Goal: Transaction & Acquisition: Purchase product/service

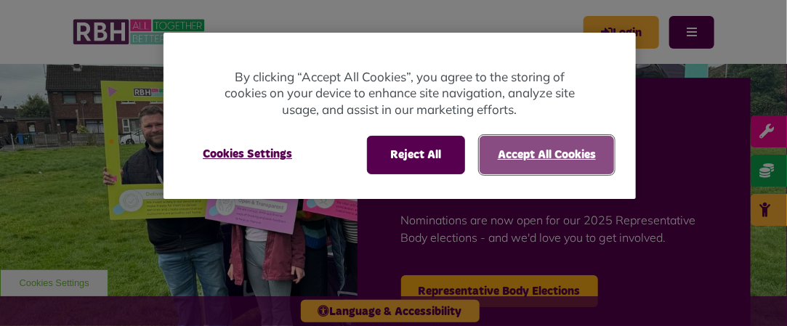
click at [560, 139] on button "Accept All Cookies" at bounding box center [546, 155] width 134 height 38
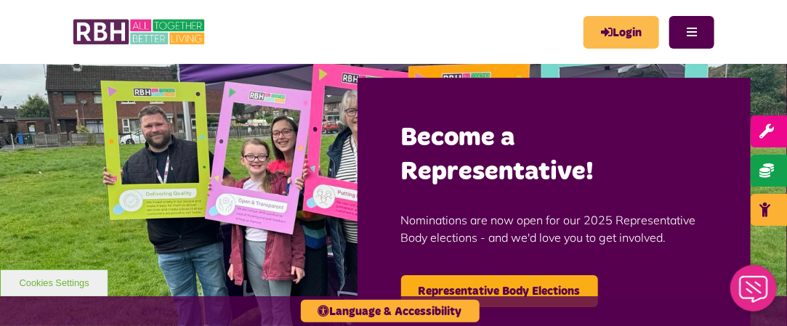
click at [618, 25] on link "Login" at bounding box center [621, 32] width 76 height 33
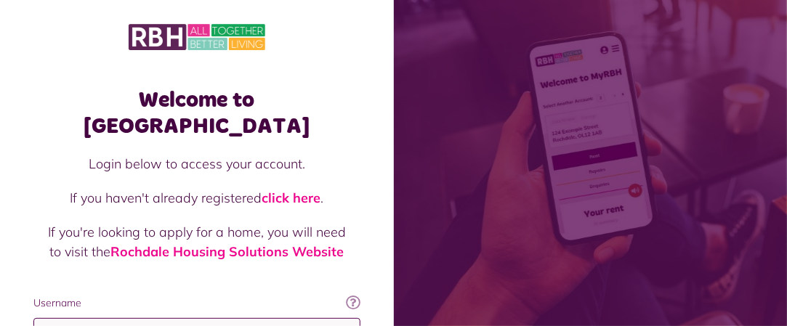
type input "**********"
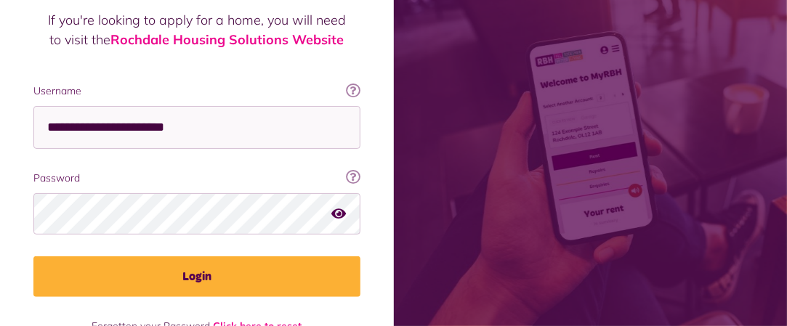
scroll to position [230, 0]
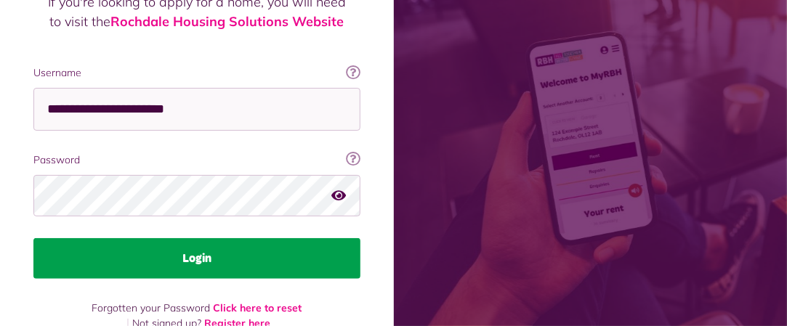
click at [317, 238] on button "Login" at bounding box center [196, 258] width 327 height 41
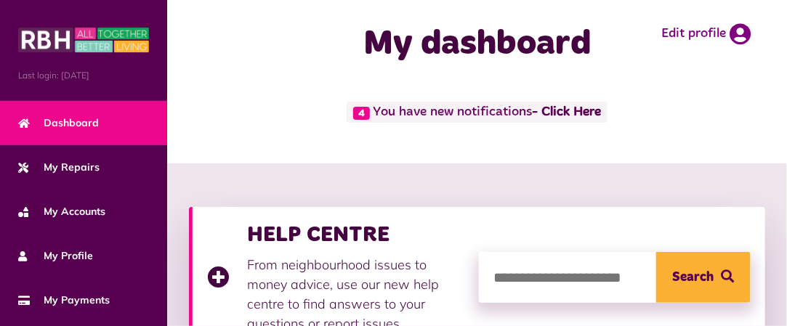
scroll to position [16, 0]
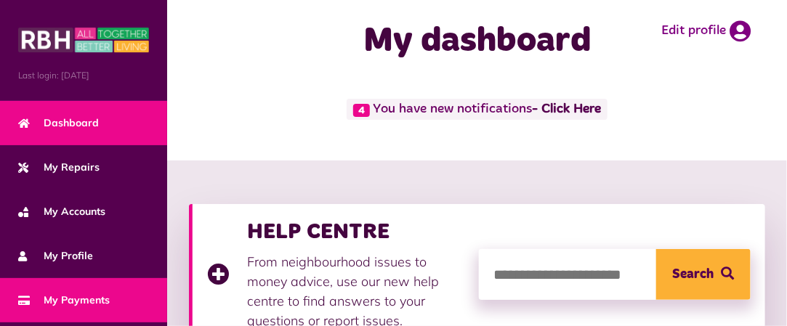
click at [86, 293] on span "My Payments" at bounding box center [64, 300] width 92 height 15
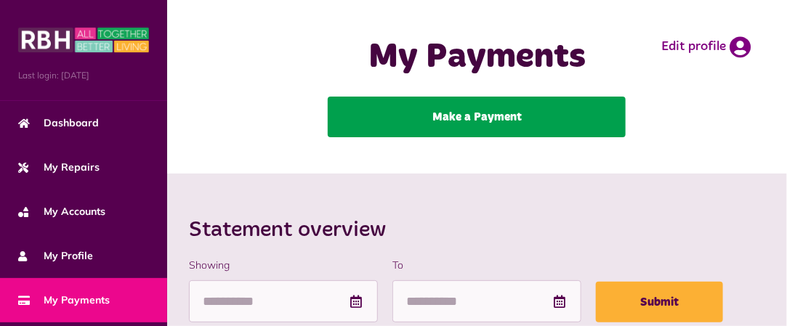
click at [551, 115] on link "Make a Payment" at bounding box center [477, 117] width 298 height 41
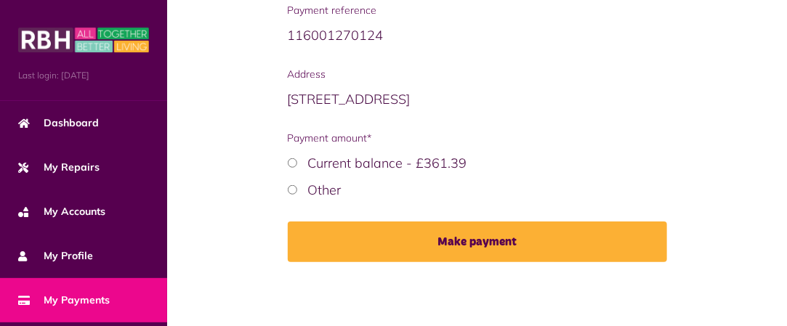
scroll to position [275, 0]
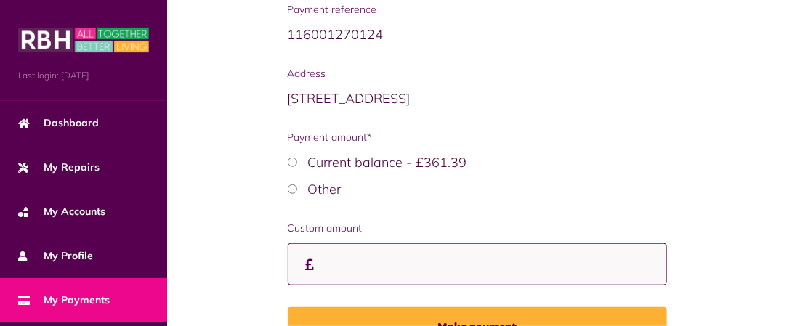
click at [360, 256] on input "Custom amount" at bounding box center [477, 264] width 379 height 43
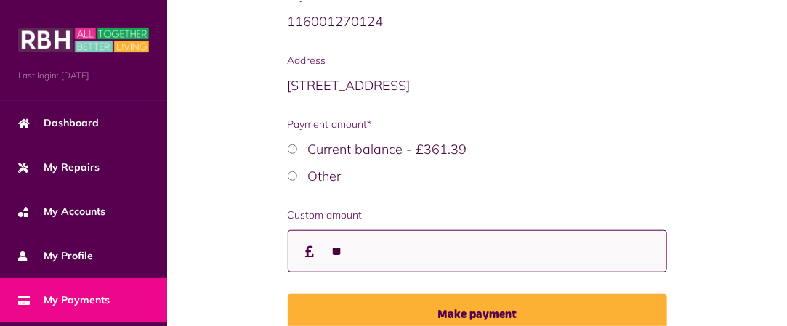
scroll to position [362, 0]
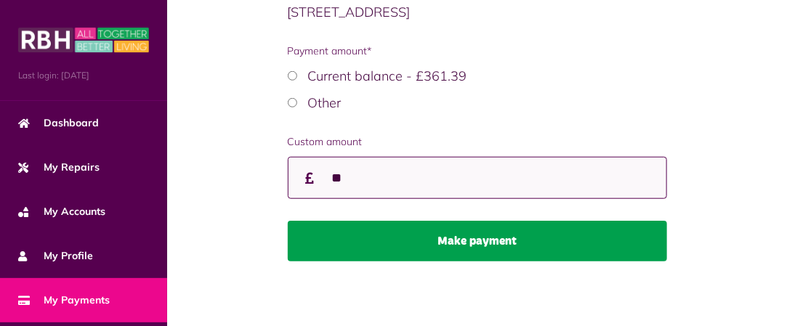
type input "**"
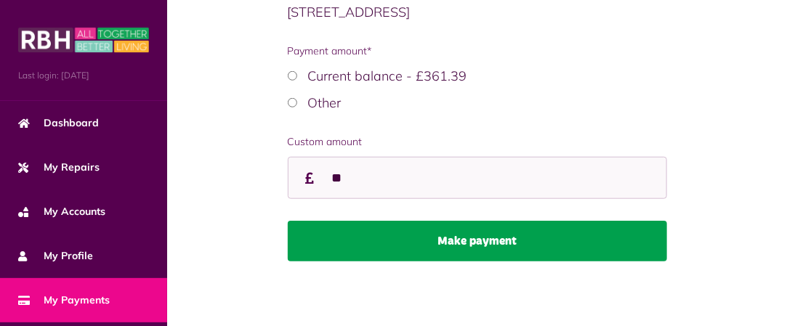
click at [498, 240] on button "Make payment" at bounding box center [477, 241] width 379 height 41
